Goal: Book appointment/travel/reservation

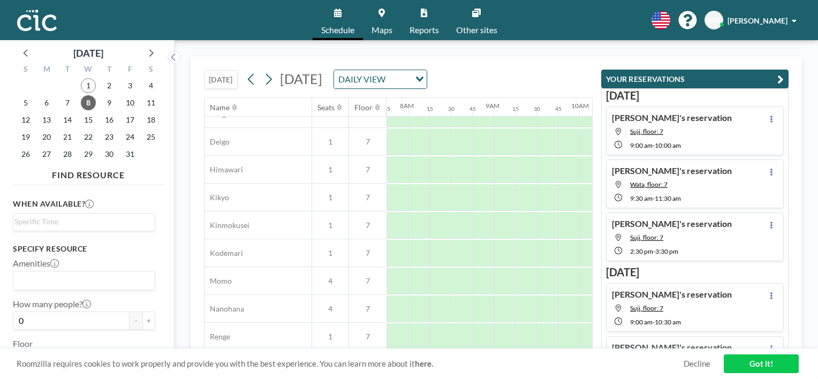
scroll to position [328, 664]
click at [84, 90] on span "1" at bounding box center [88, 85] width 15 height 15
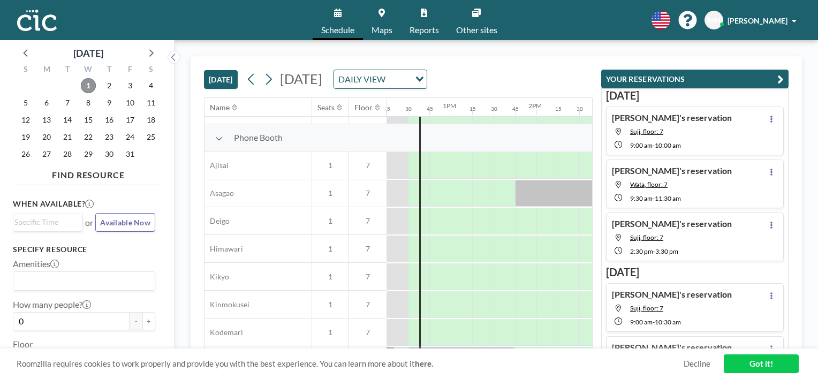
scroll to position [295, 1049]
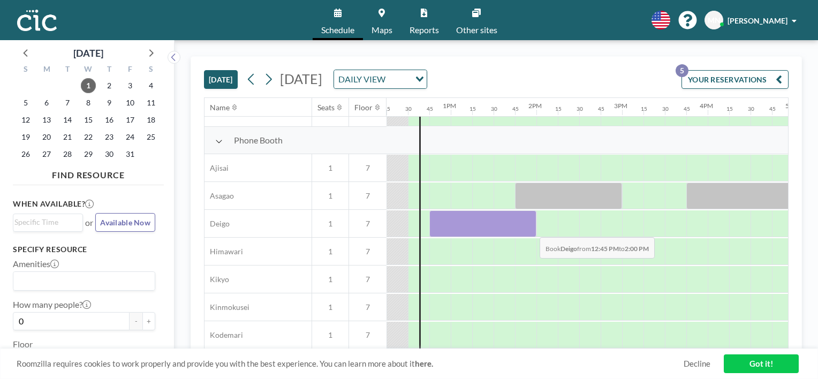
drag, startPoint x: 445, startPoint y: 225, endPoint x: 531, endPoint y: 229, distance: 85.7
click at [531, 229] on div at bounding box center [482, 223] width 107 height 27
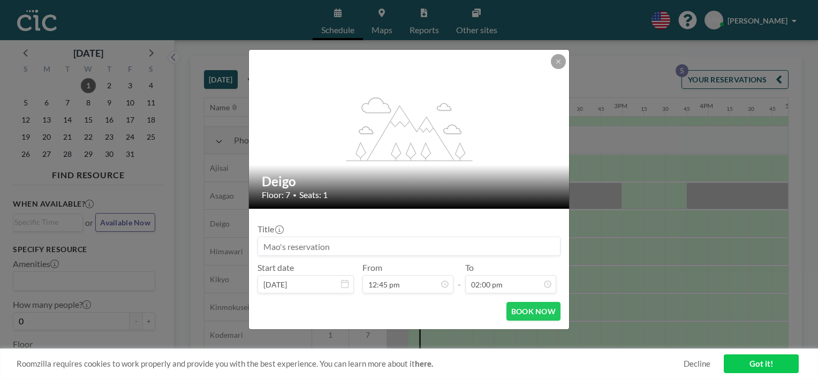
scroll to position [1067, 0]
click at [536, 308] on button "BOOK NOW" at bounding box center [533, 311] width 54 height 19
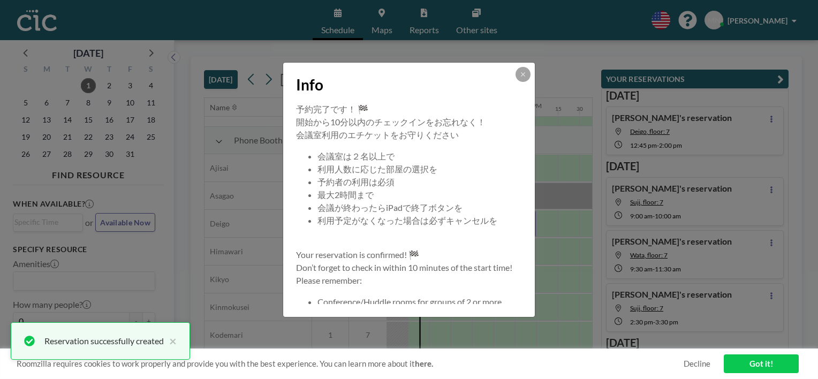
drag, startPoint x: 536, startPoint y: 308, endPoint x: 519, endPoint y: 79, distance: 229.7
click at [520, 79] on button at bounding box center [522, 74] width 15 height 15
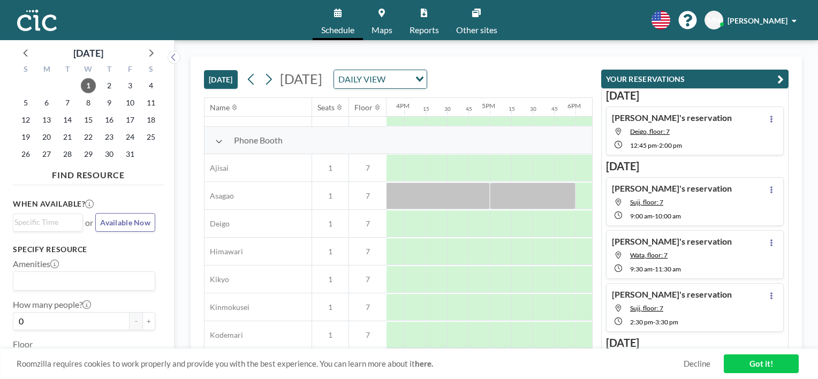
scroll to position [295, 1345]
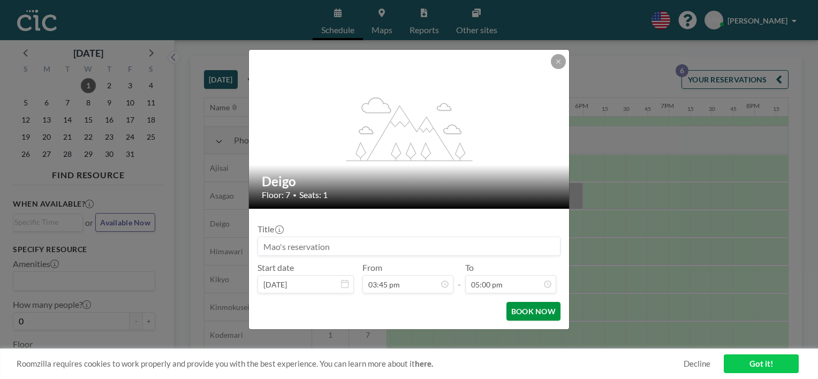
drag, startPoint x: 481, startPoint y: 229, endPoint x: 542, endPoint y: 304, distance: 97.4
click at [542, 304] on button "BOOK NOW" at bounding box center [533, 311] width 54 height 19
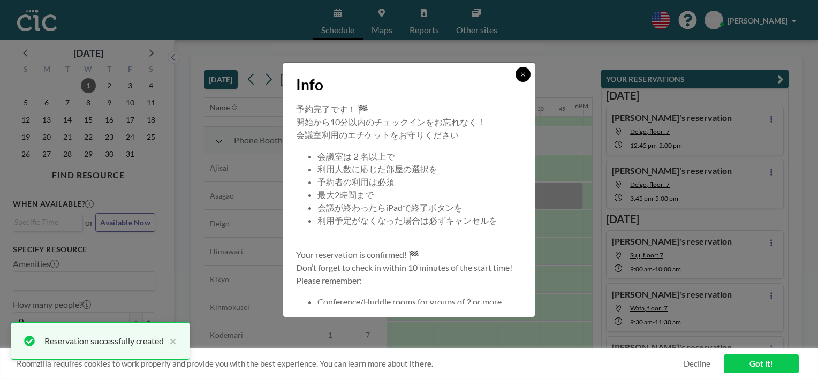
click at [522, 75] on button at bounding box center [522, 74] width 15 height 15
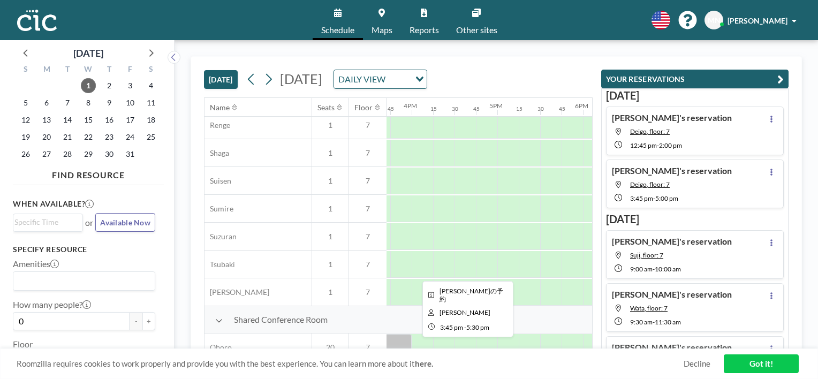
click at [446, 333] on div "[DATE] [DATE] DAILY VIEW Loading... Name Seats Floor 12AM 15 30 45 1AM 15 30 45…" at bounding box center [496, 209] width 611 height 307
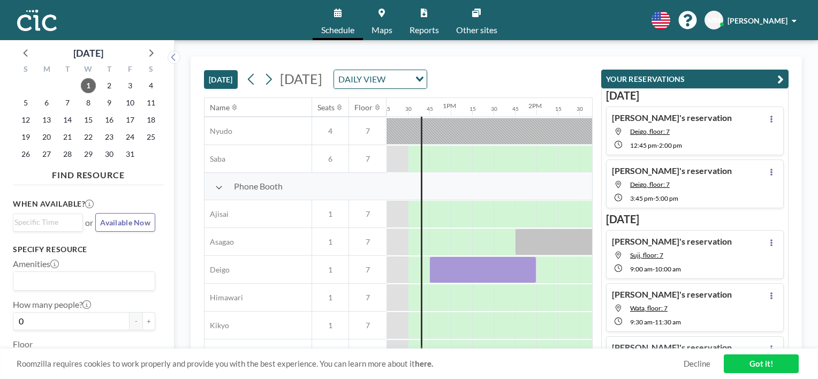
scroll to position [249, 1038]
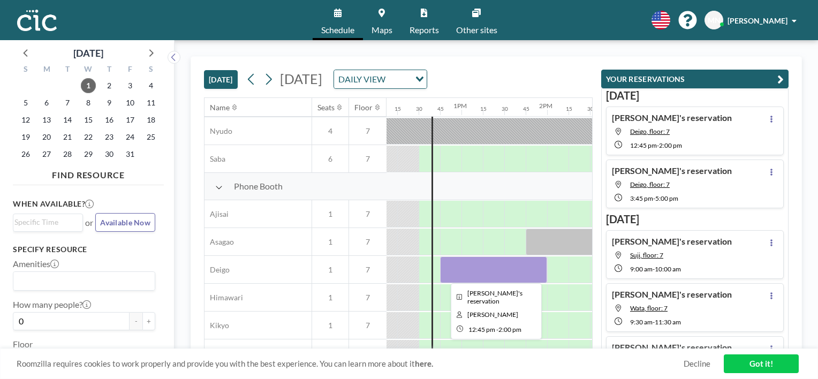
click at [443, 263] on div at bounding box center [493, 269] width 107 height 27
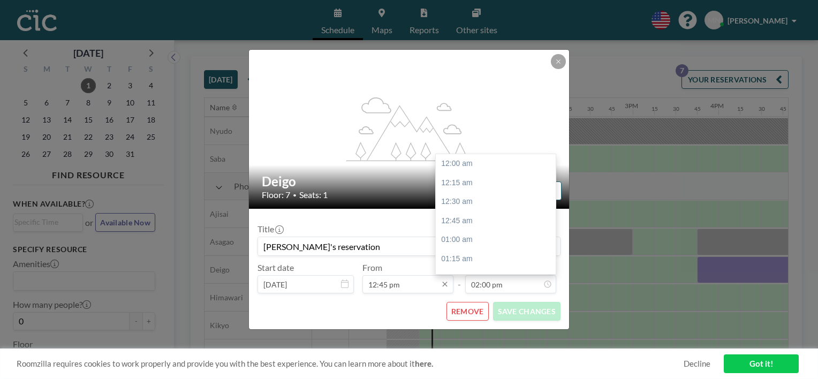
scroll to position [1067, 0]
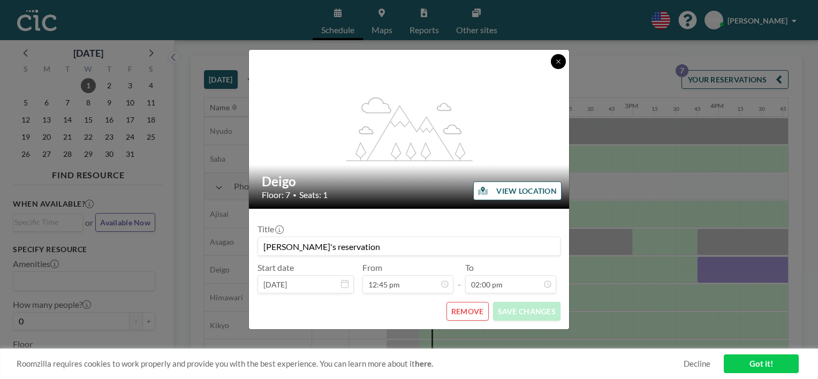
click at [553, 64] on button at bounding box center [558, 61] width 15 height 15
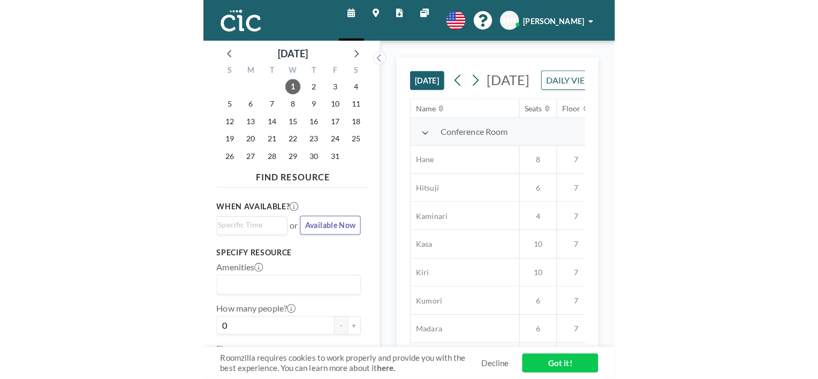
scroll to position [301, 878]
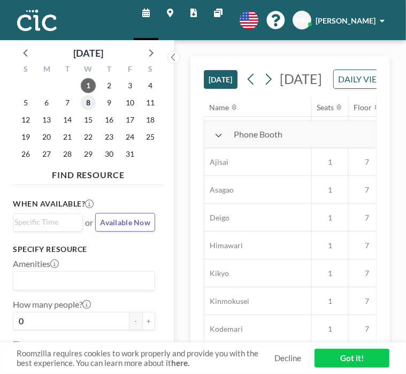
click at [88, 101] on span "8" at bounding box center [88, 102] width 15 height 15
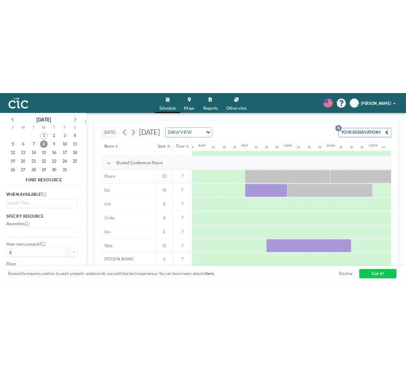
scroll to position [772, 664]
